Goal: Check status

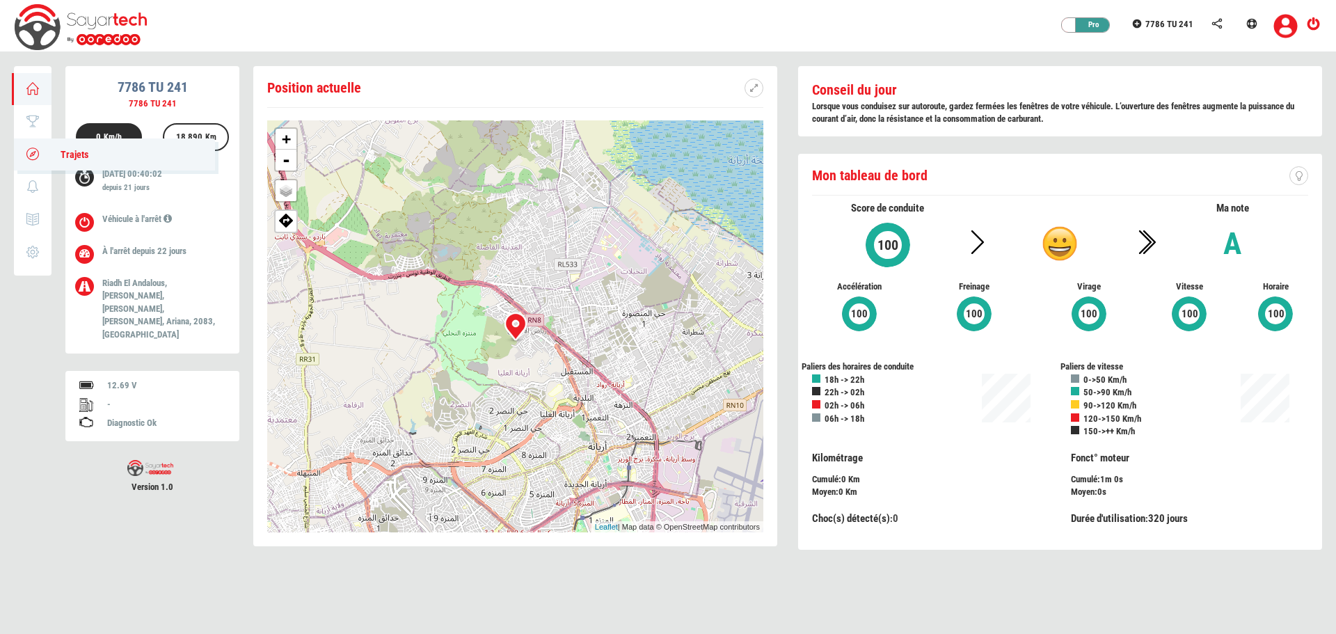
click at [31, 154] on icon at bounding box center [33, 154] width 16 height 10
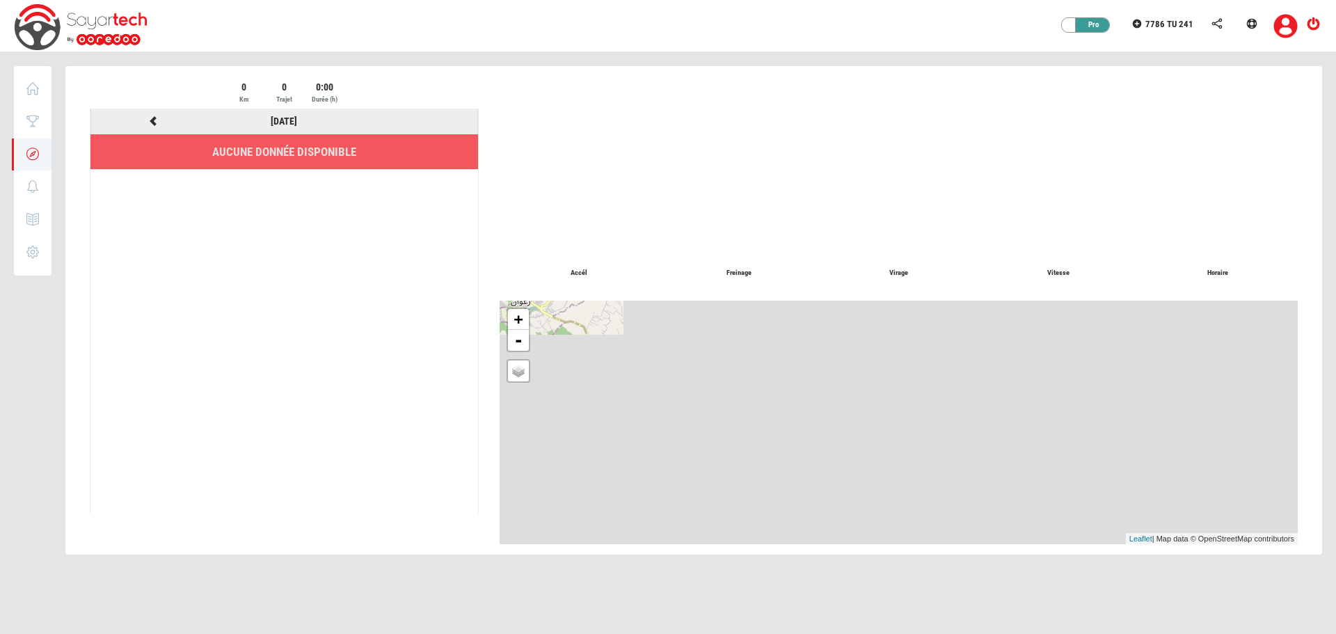
click at [148, 119] on icon at bounding box center [153, 121] width 13 height 10
